Goal: Task Accomplishment & Management: Use online tool/utility

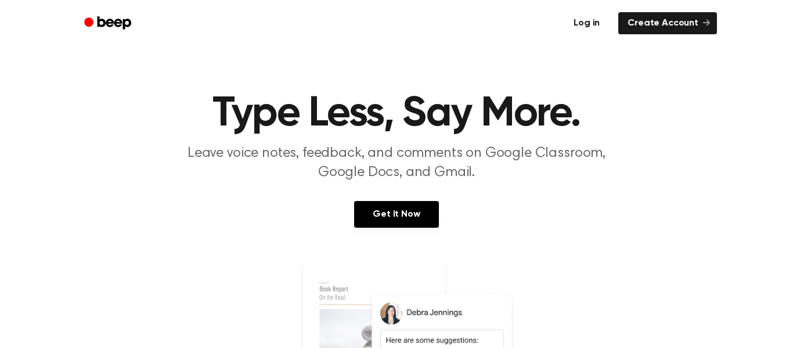
click at [591, 24] on link "Log in" at bounding box center [586, 23] width 49 height 27
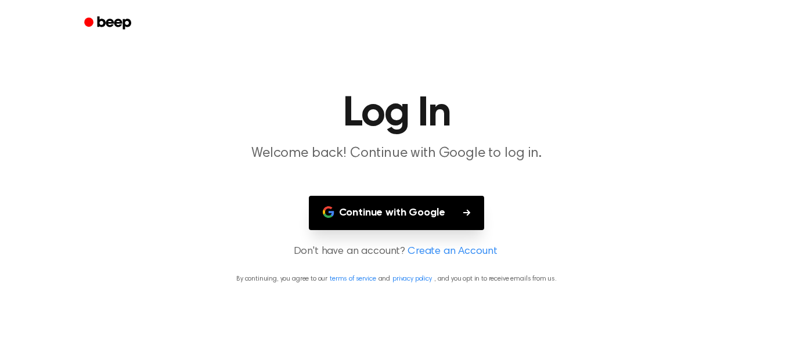
click at [392, 221] on button "Continue with Google" at bounding box center [397, 213] width 176 height 34
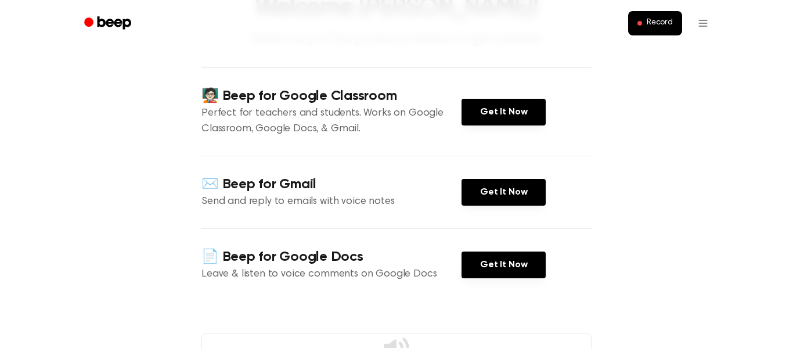
scroll to position [104, 0]
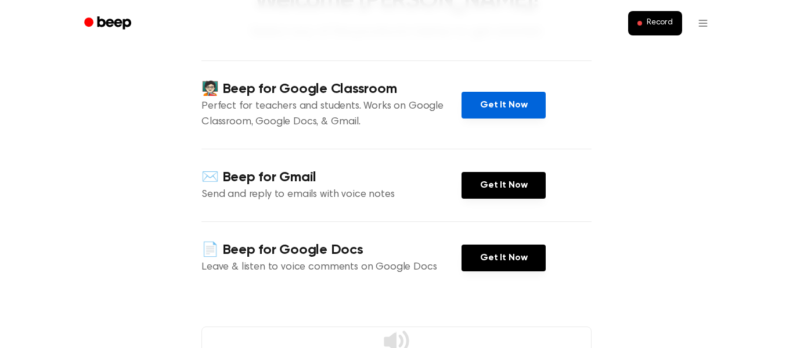
click at [494, 109] on link "Get It Now" at bounding box center [503, 105] width 84 height 27
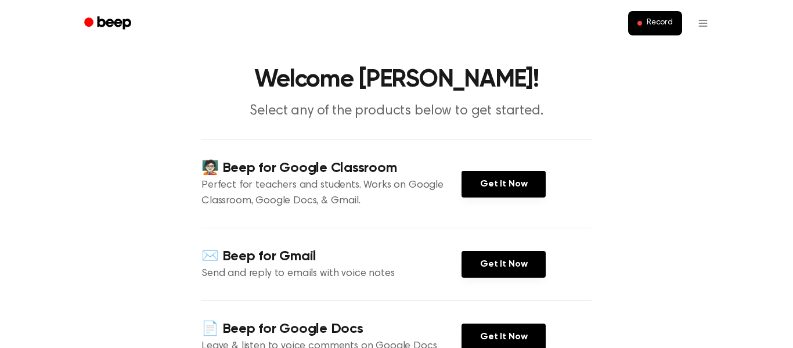
scroll to position [24, 0]
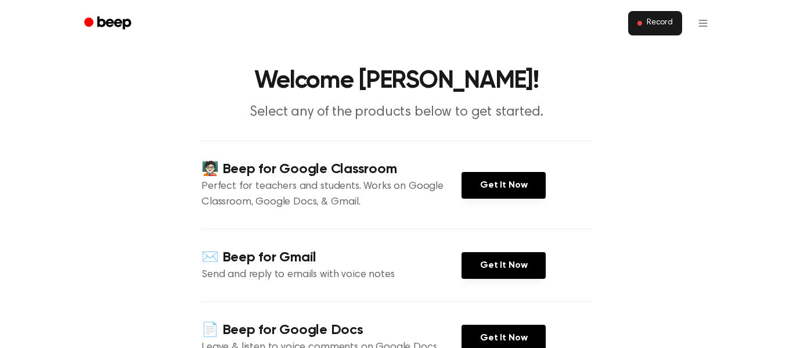
click at [647, 27] on span "Record" at bounding box center [660, 23] width 26 height 10
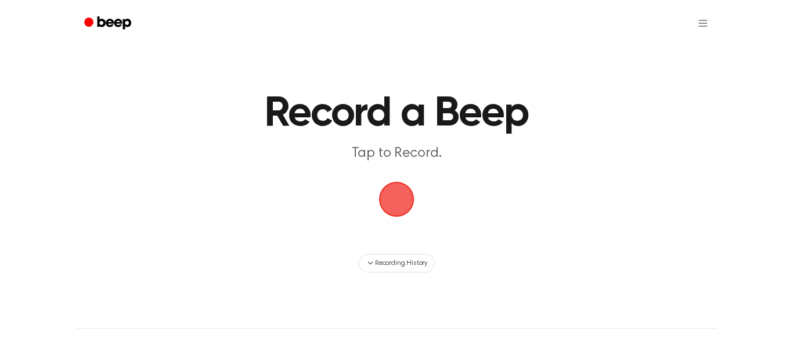
click at [530, 164] on main "Record a Beep Tap to Record. Recording History" at bounding box center [396, 136] width 793 height 272
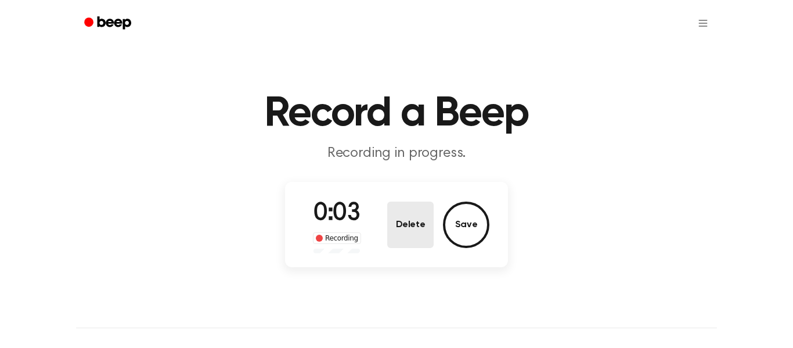
click at [414, 221] on button "Delete" at bounding box center [410, 224] width 46 height 46
